Goal: Information Seeking & Learning: Learn about a topic

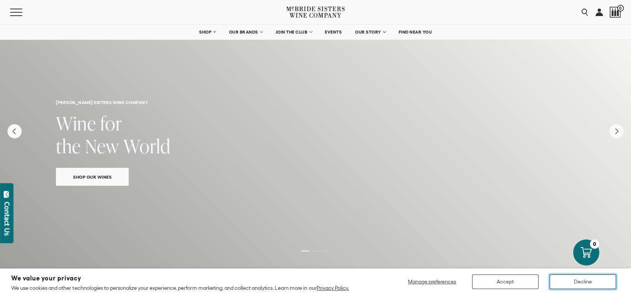
click at [605, 281] on button "Decline" at bounding box center [582, 281] width 66 height 15
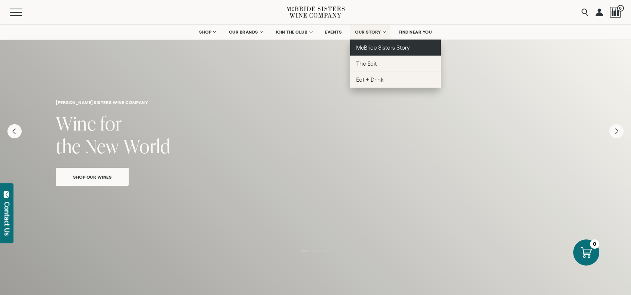
click at [387, 45] on span "McBride Sisters Story" at bounding box center [382, 47] width 53 height 6
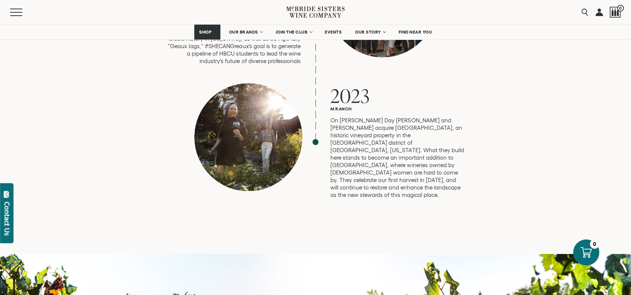
scroll to position [2050, 0]
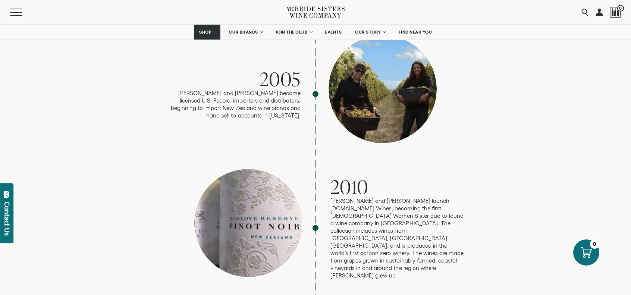
drag, startPoint x: 453, startPoint y: 205, endPoint x: 447, endPoint y: 70, distance: 135.1
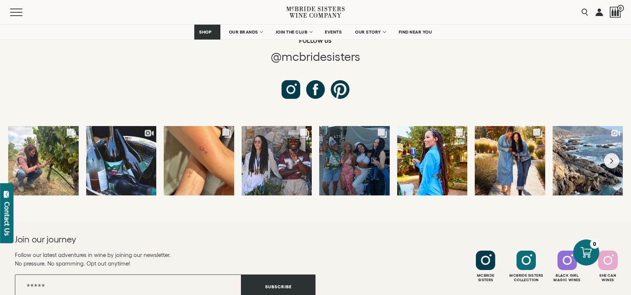
scroll to position [2760, 0]
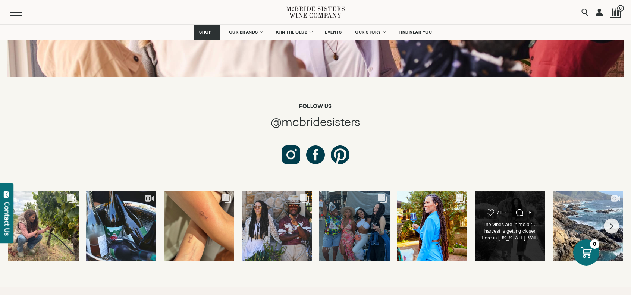
click at [498, 221] on div "The vibes are in the air… harvest is getting closer here in California. With fa…" at bounding box center [509, 231] width 57 height 21
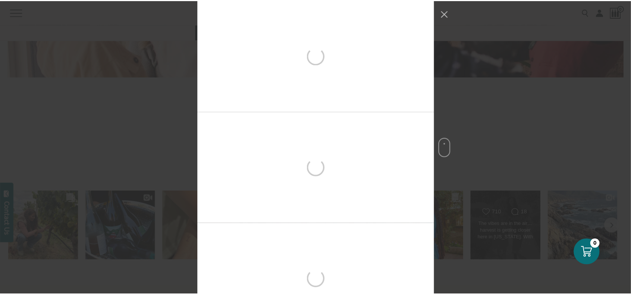
scroll to position [795, 0]
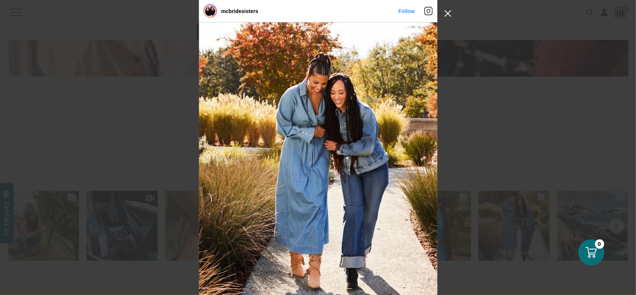
click at [450, 13] on button "Close Instagram Feed Popup" at bounding box center [448, 13] width 12 height 12
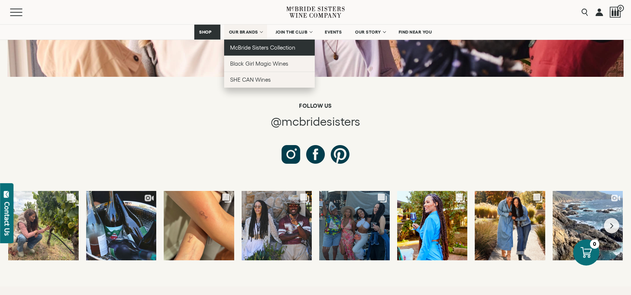
click at [245, 48] on span "McBride Sisters Collection" at bounding box center [263, 47] width 66 height 6
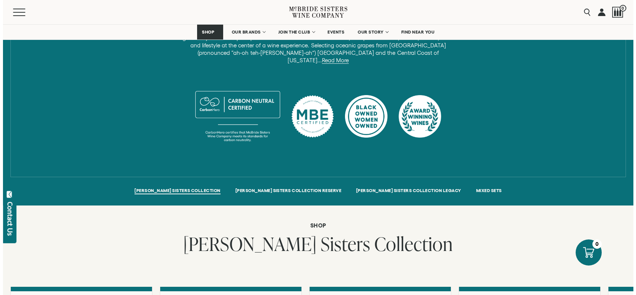
scroll to position [559, 0]
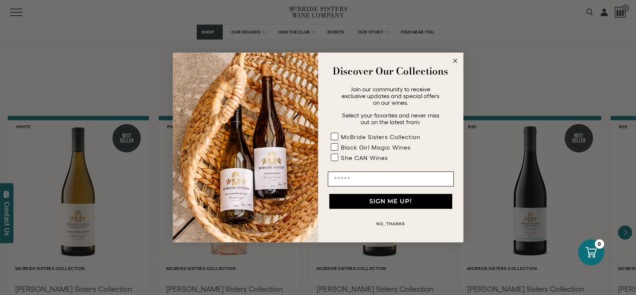
click at [456, 61] on icon "Close dialog" at bounding box center [456, 61] width 4 height 4
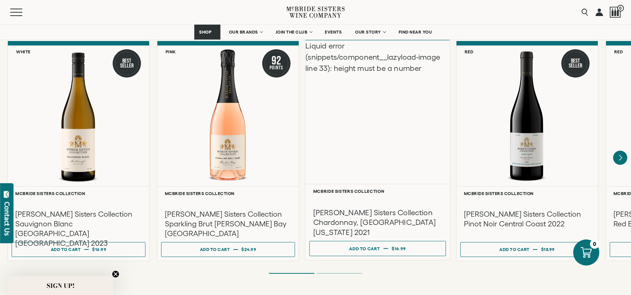
scroll to position [634, 0]
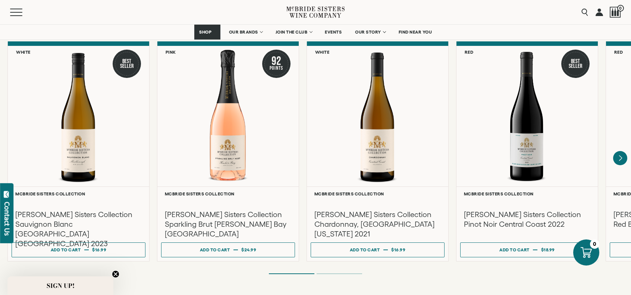
click at [346, 273] on li "Page dot 2" at bounding box center [338, 273] width 45 height 1
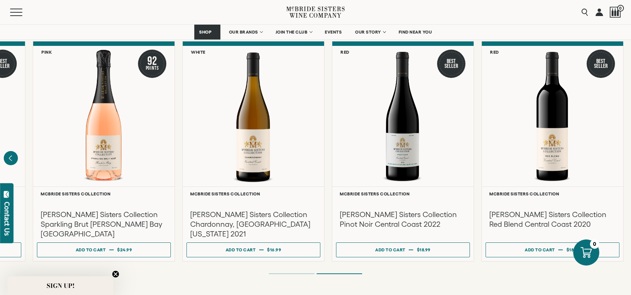
click at [272, 268] on div "[PERSON_NAME] SISTERS COLLECTION [PERSON_NAME] SISTERS COLLECTION RESERVE [PERS…" at bounding box center [315, 118] width 631 height 359
click at [278, 273] on li "Page dot 1" at bounding box center [291, 273] width 45 height 1
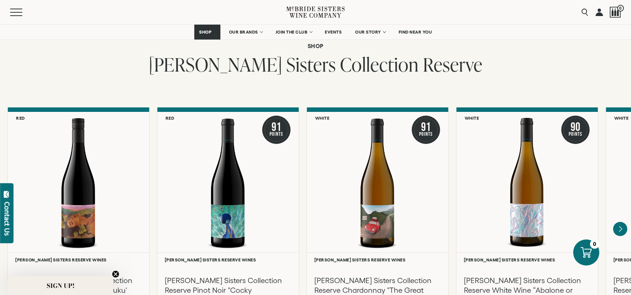
scroll to position [1193, 0]
